Goal: Task Accomplishment & Management: Use online tool/utility

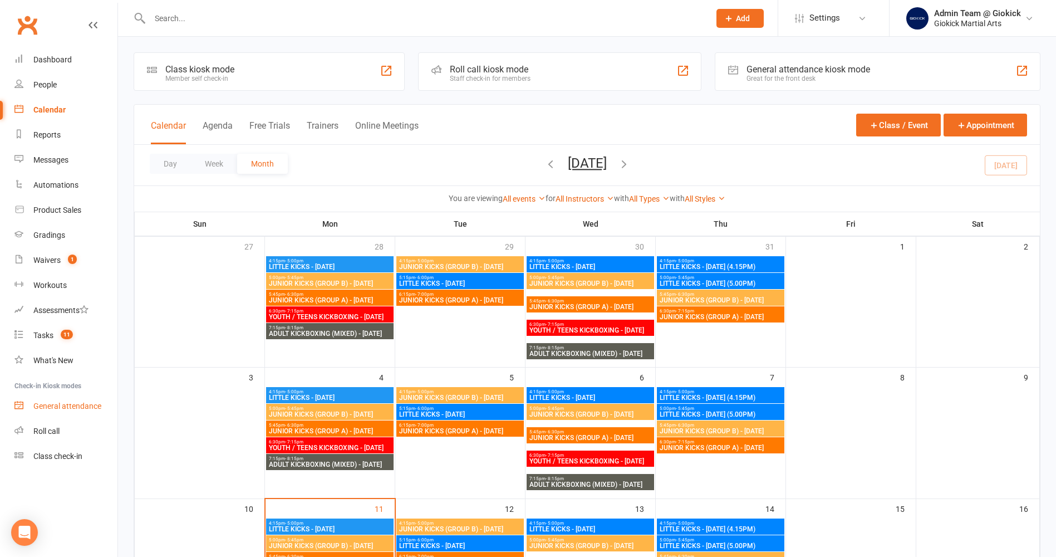
click at [79, 405] on div "General attendance" at bounding box center [67, 405] width 68 height 9
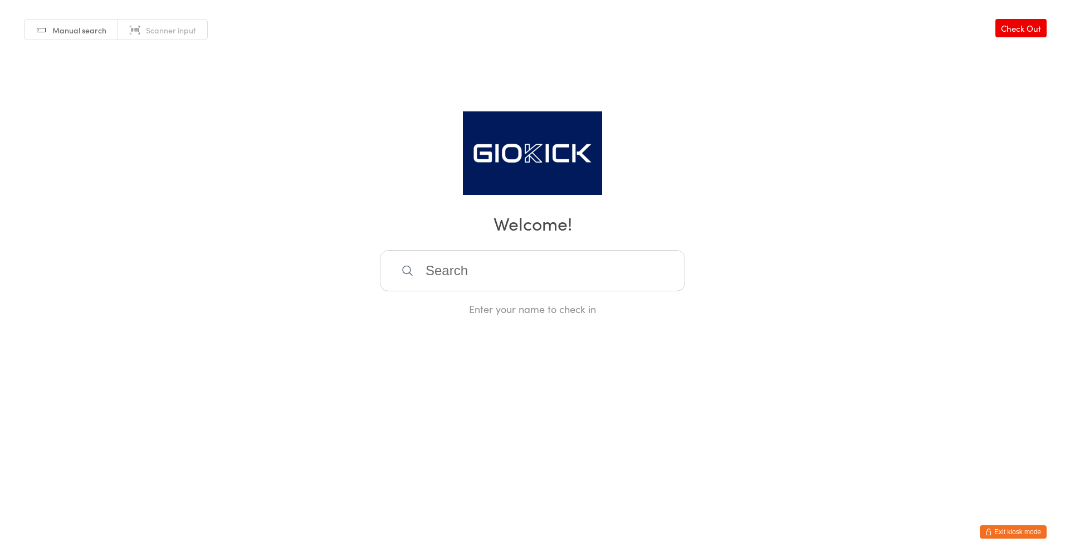
click at [166, 29] on span "Scanner input" at bounding box center [171, 29] width 50 height 11
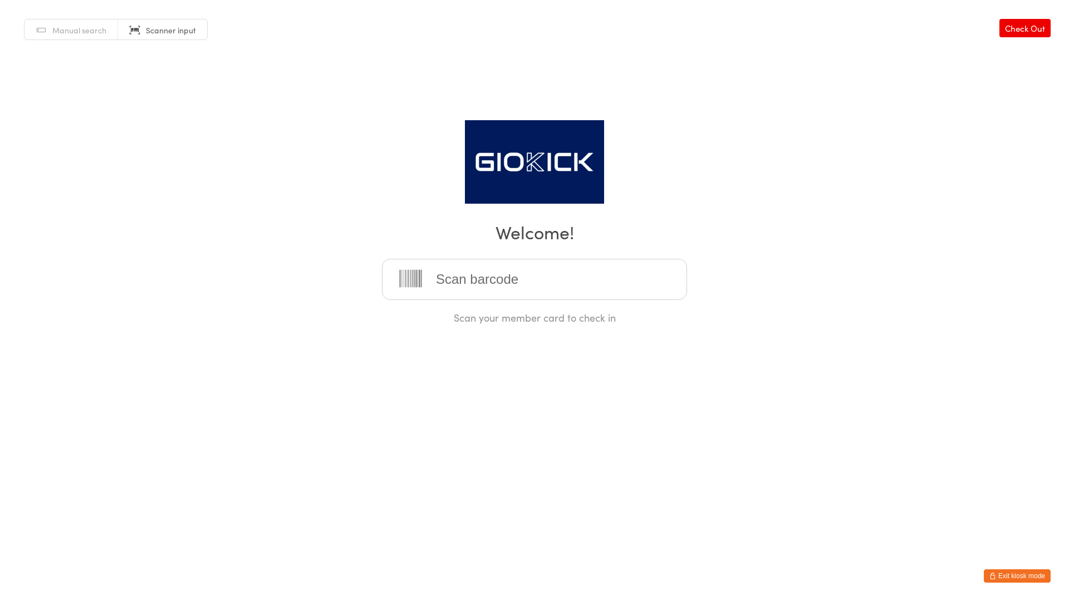
click at [584, 271] on input "search" at bounding box center [534, 279] width 305 height 41
type input "1234510402"
type input "123451041912345104191234510419"
type input "12345104421234510442"
type input "1234510131"
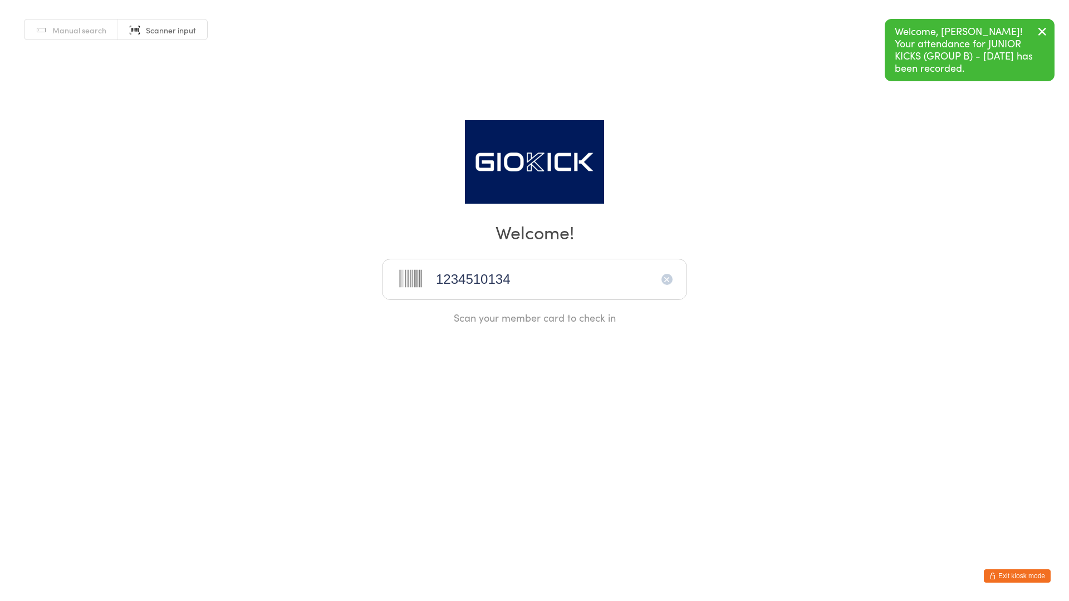
type input "1234510134"
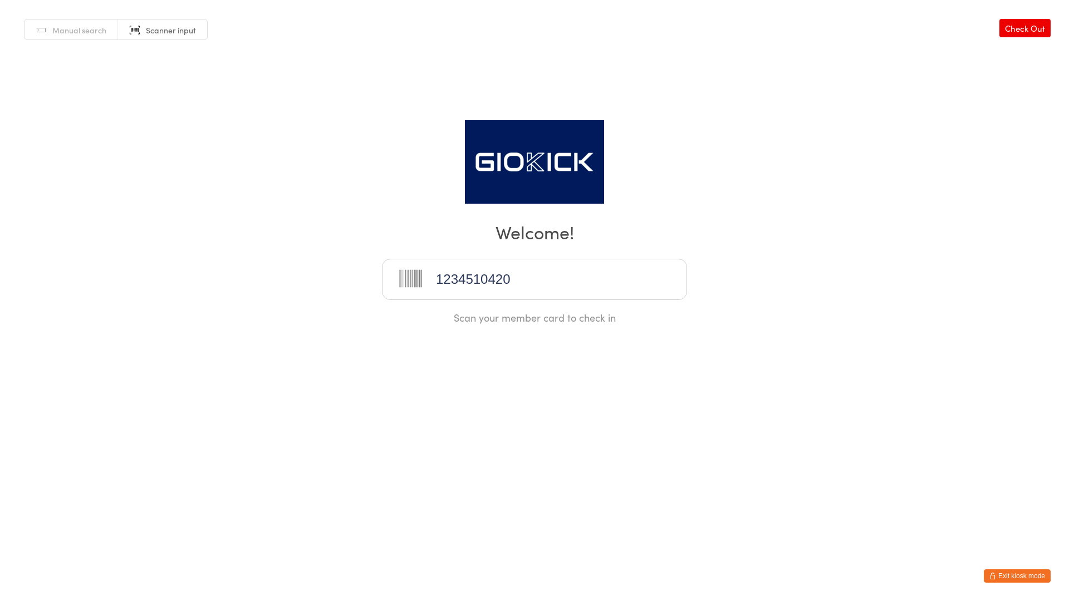
type input "1234510420"
